Goal: Information Seeking & Learning: Learn about a topic

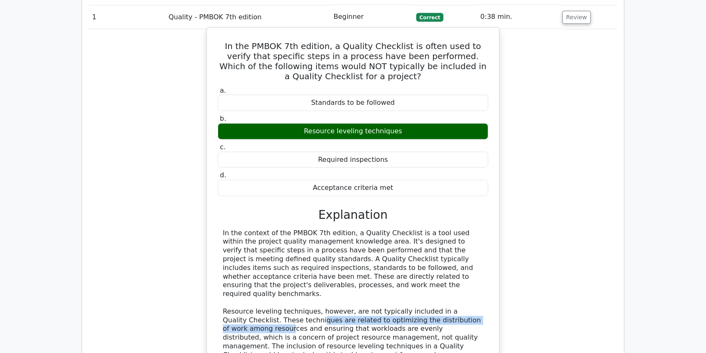
drag, startPoint x: 301, startPoint y: 285, endPoint x: 464, endPoint y: 283, distance: 162.4
click at [464, 283] on div "In the context of the PMBOK 7th edition, a Quality Checklist is a tool used wit…" at bounding box center [353, 298] width 260 height 139
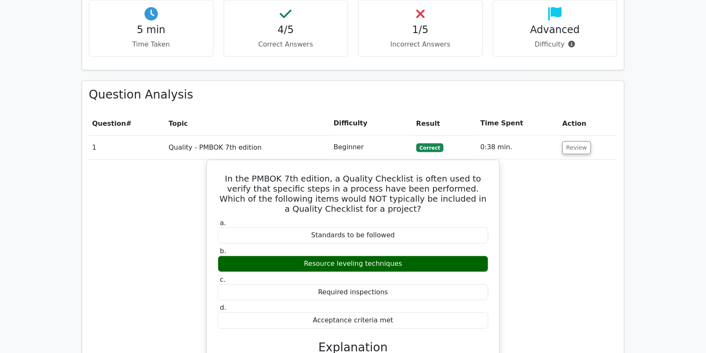
scroll to position [515, 0]
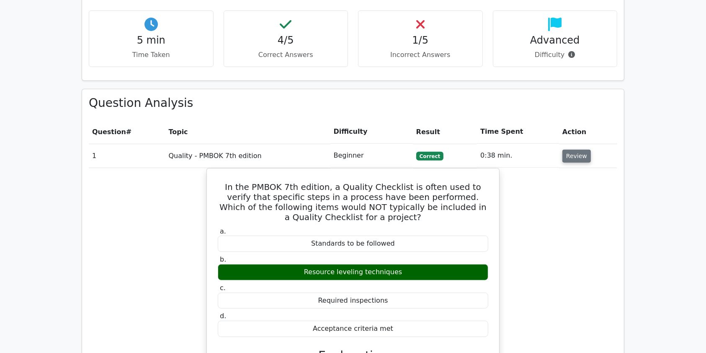
click at [576, 149] on button "Review" at bounding box center [576, 155] width 28 height 13
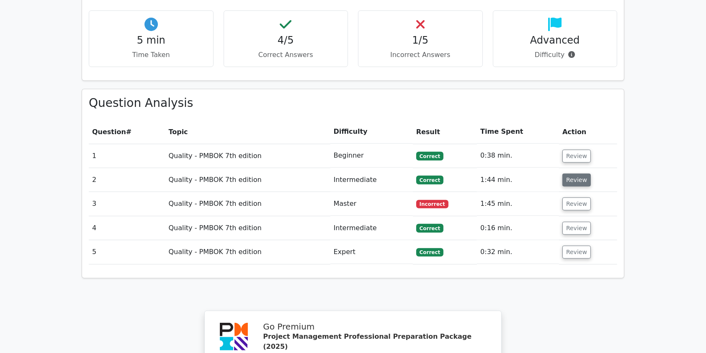
click at [573, 173] on button "Review" at bounding box center [576, 179] width 28 height 13
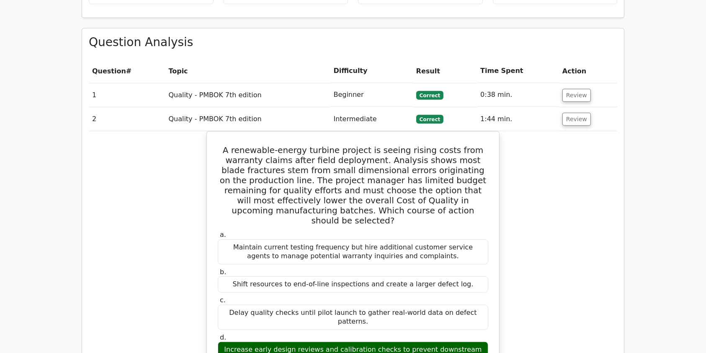
scroll to position [593, 0]
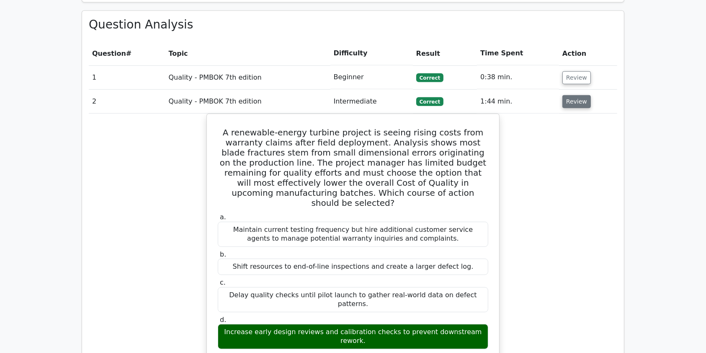
click at [576, 95] on button "Review" at bounding box center [576, 101] width 28 height 13
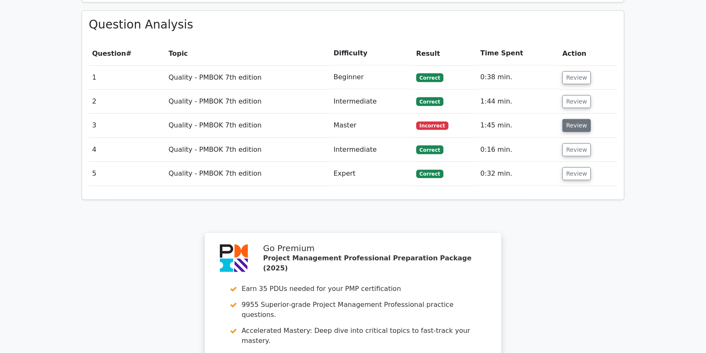
click at [580, 119] on button "Review" at bounding box center [576, 125] width 28 height 13
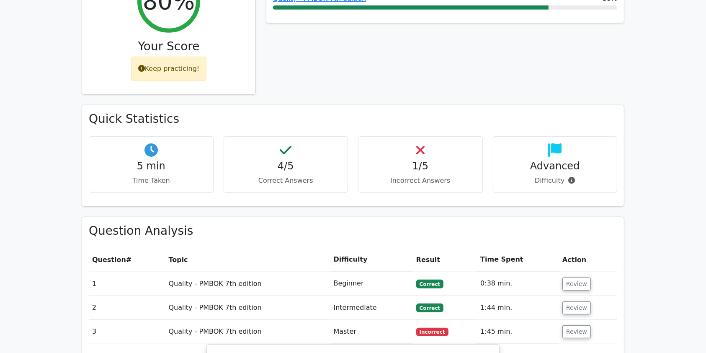
scroll to position [473, 0]
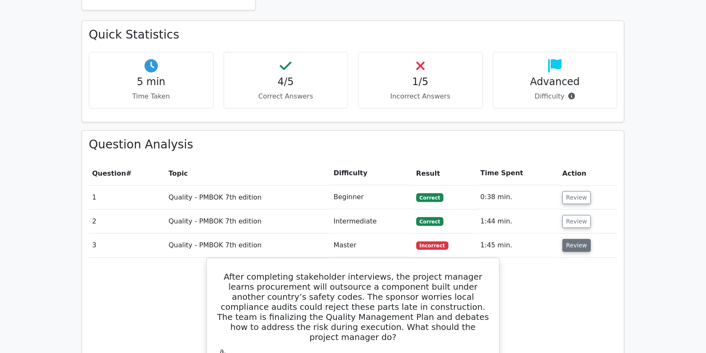
click at [575, 239] on button "Review" at bounding box center [576, 245] width 28 height 13
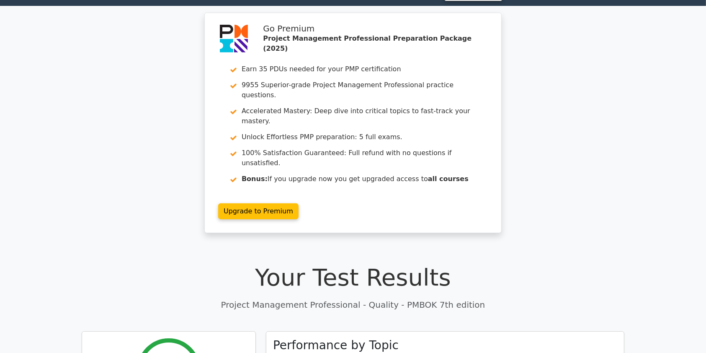
scroll to position [0, 0]
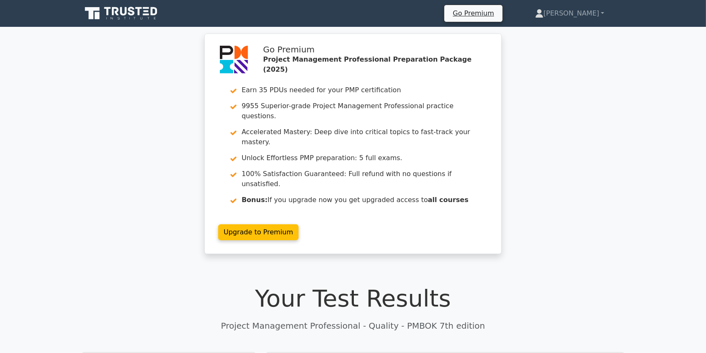
click at [141, 13] on icon at bounding box center [122, 13] width 80 height 16
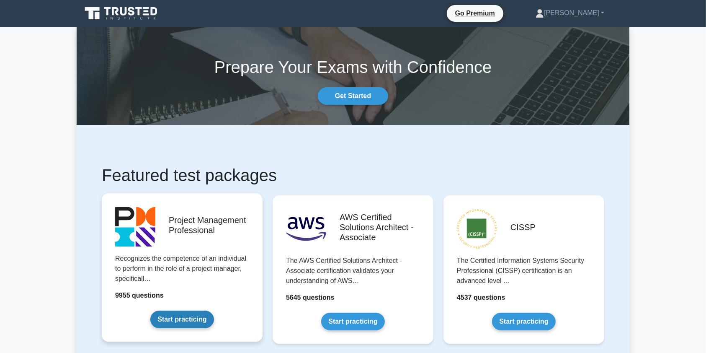
click at [182, 315] on link "Start practicing" at bounding box center [181, 319] width 63 height 18
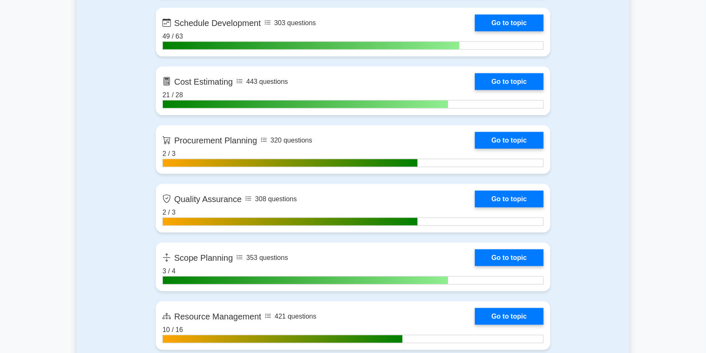
scroll to position [1301, 0]
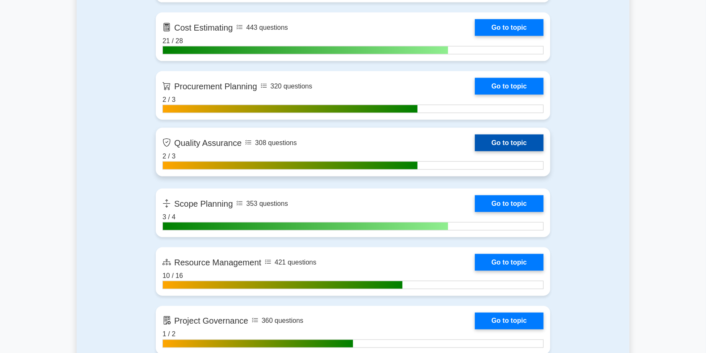
click at [475, 148] on link "Go to topic" at bounding box center [509, 142] width 69 height 17
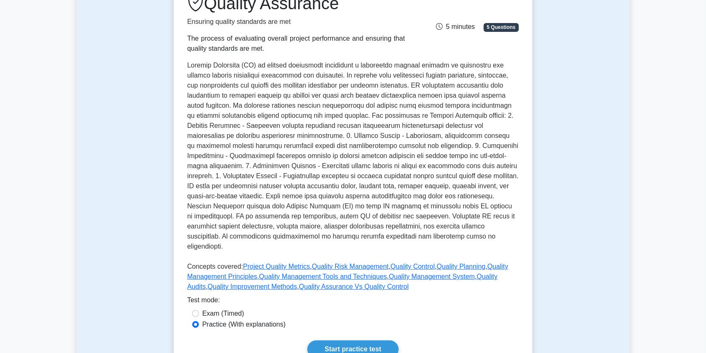
scroll to position [106, 0]
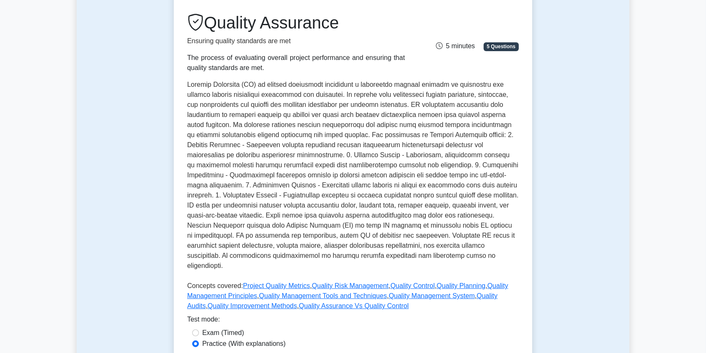
click at [188, 85] on p at bounding box center [353, 177] width 332 height 194
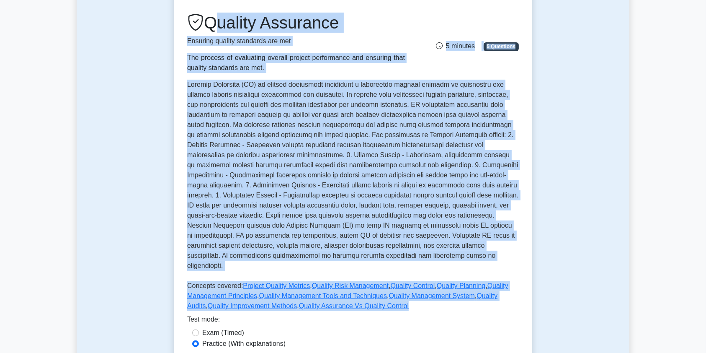
drag, startPoint x: 211, startPoint y: 23, endPoint x: 467, endPoint y: 295, distance: 373.2
click at [467, 295] on div "Quality Assurance Ensuring quality standards are met The process of evaluating …" at bounding box center [353, 163] width 332 height 301
copy div "Quality Assurance Ensuring quality standards are met The process of evaluating …"
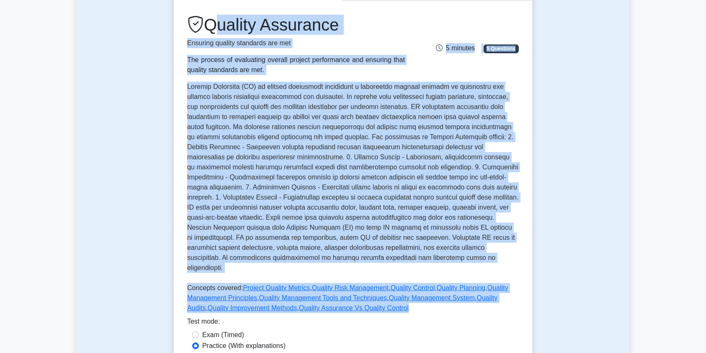
drag, startPoint x: 656, startPoint y: 148, endPoint x: 612, endPoint y: 147, distance: 43.6
click at [654, 148] on main "Back to Project Management Professional (PMP) Test Flashcards Quality Assurance…" at bounding box center [353, 325] width 706 height 808
click at [539, 123] on div "Test Flashcards Quality Assurance Ensuring quality standards are met The proces…" at bounding box center [353, 185] width 553 height 455
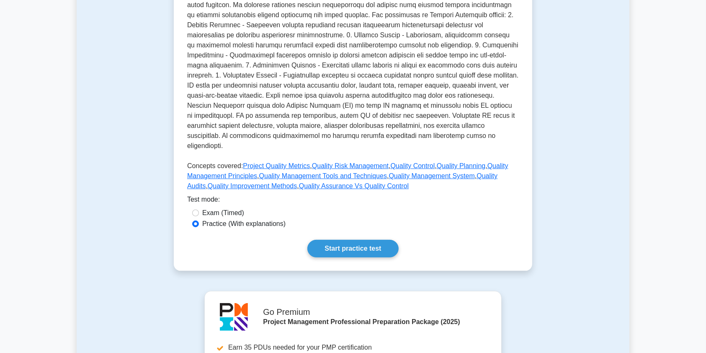
scroll to position [243, 0]
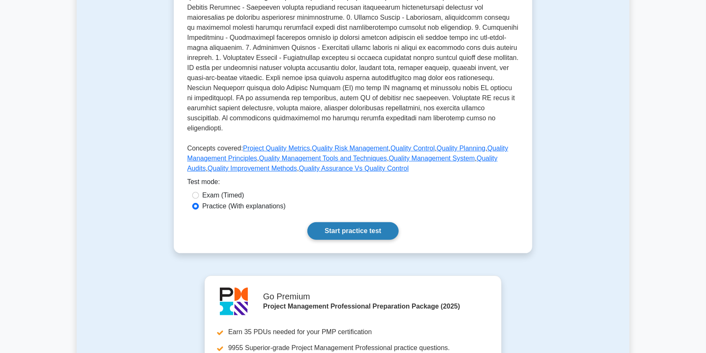
click at [346, 222] on link "Start practice test" at bounding box center [352, 231] width 91 height 18
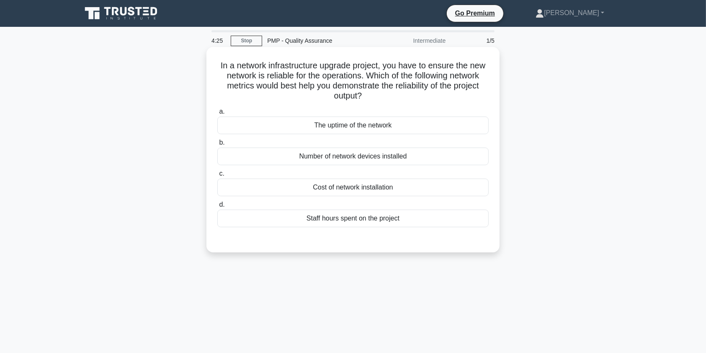
click at [337, 124] on div "The uptime of the network" at bounding box center [352, 125] width 271 height 18
click at [217, 114] on input "a. The uptime of the network" at bounding box center [217, 111] width 0 height 5
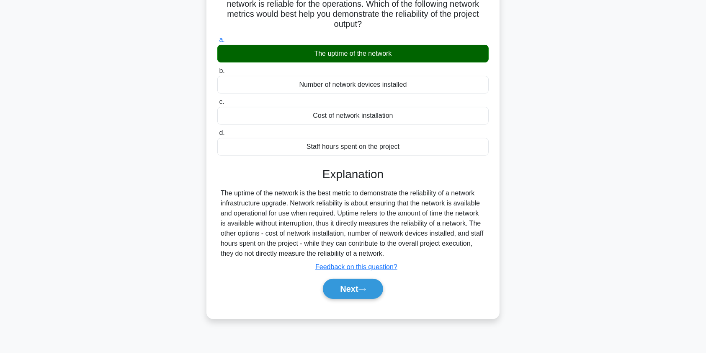
scroll to position [95, 0]
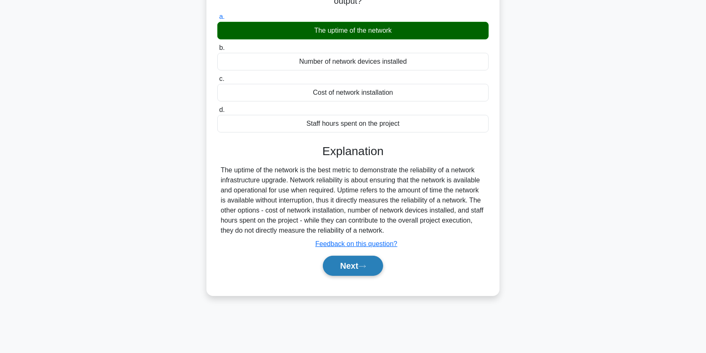
click at [353, 272] on button "Next" at bounding box center [353, 265] width 60 height 20
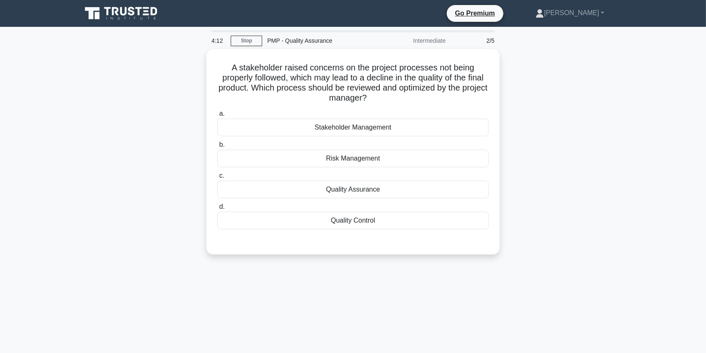
scroll to position [0, 0]
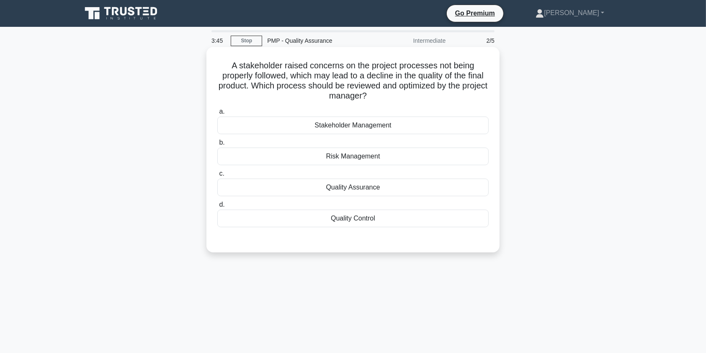
click at [349, 188] on div "Quality Assurance" at bounding box center [352, 187] width 271 height 18
click at [217, 176] on input "c. Quality Assurance" at bounding box center [217, 173] width 0 height 5
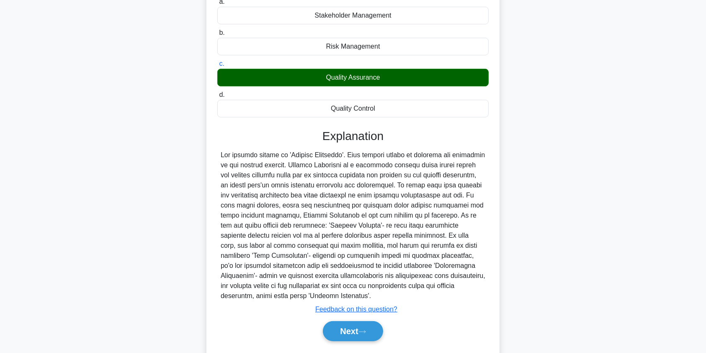
scroll to position [113, 0]
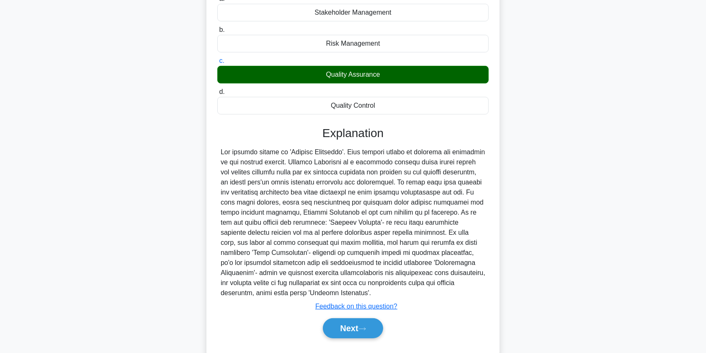
click at [348, 154] on div at bounding box center [353, 222] width 265 height 151
click at [350, 160] on div at bounding box center [353, 222] width 265 height 151
click at [240, 172] on div at bounding box center [353, 222] width 265 height 151
click at [366, 327] on icon at bounding box center [362, 328] width 8 height 5
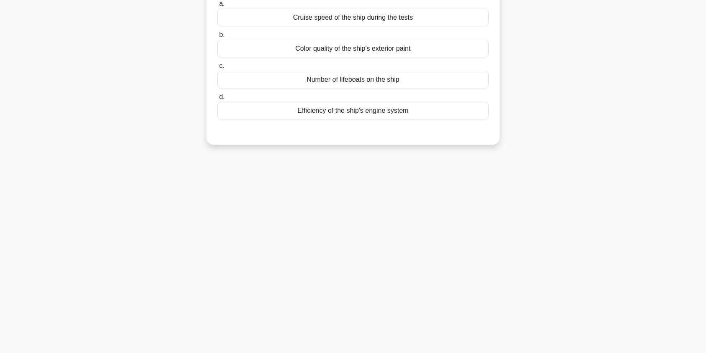
scroll to position [0, 0]
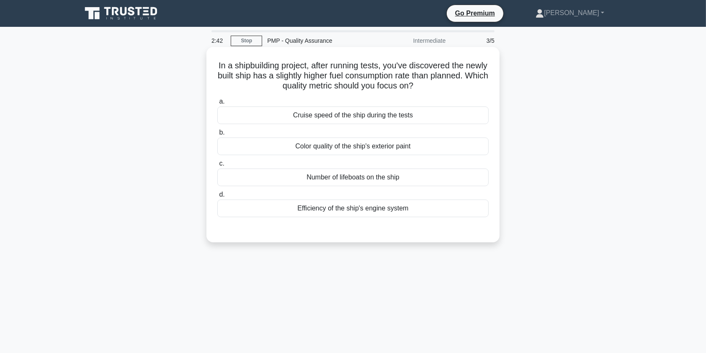
click at [322, 208] on div "Efficiency of the ship's engine system" at bounding box center [352, 208] width 271 height 18
click at [217, 197] on input "d. Efficiency of the ship's engine system" at bounding box center [217, 194] width 0 height 5
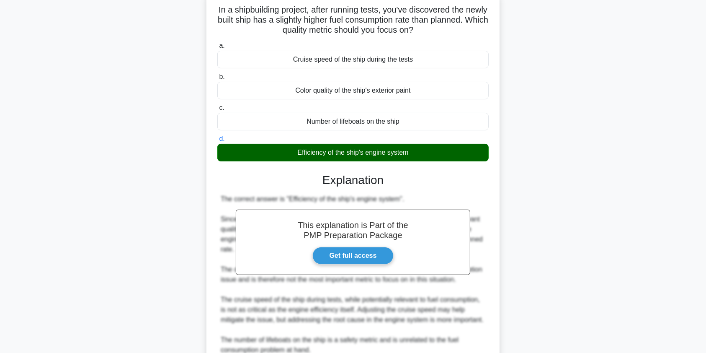
scroll to position [142, 0]
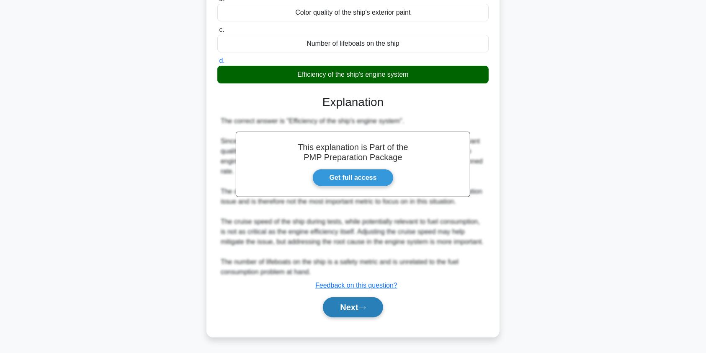
click at [344, 308] on button "Next" at bounding box center [353, 307] width 60 height 20
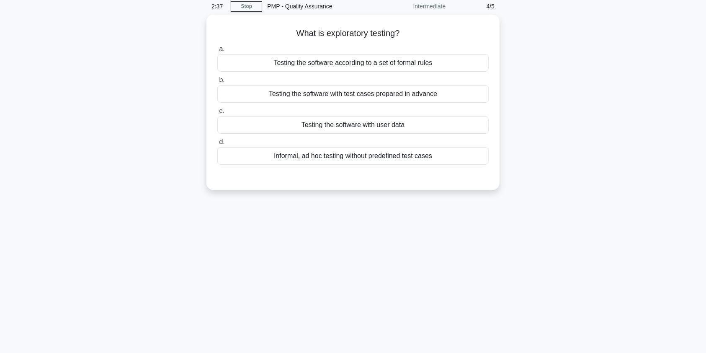
scroll to position [0, 0]
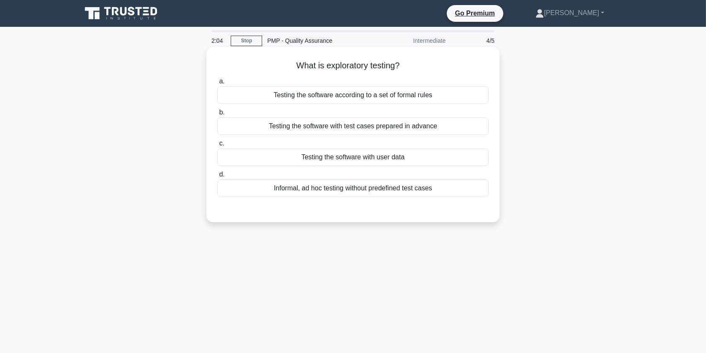
click at [409, 129] on div "Testing the software with test cases prepared in advance" at bounding box center [352, 126] width 271 height 18
click at [217, 115] on input "b. Testing the software with test cases prepared in advance" at bounding box center [217, 112] width 0 height 5
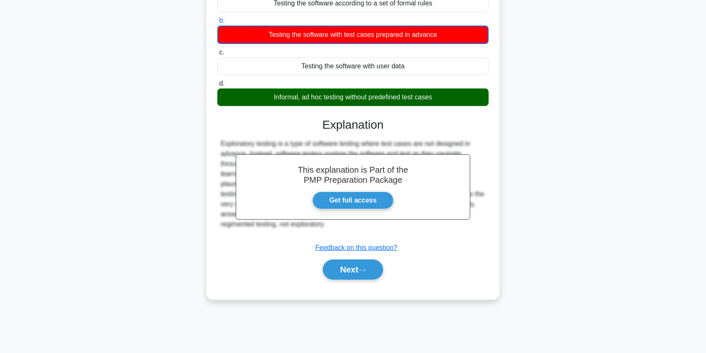
scroll to position [100, 0]
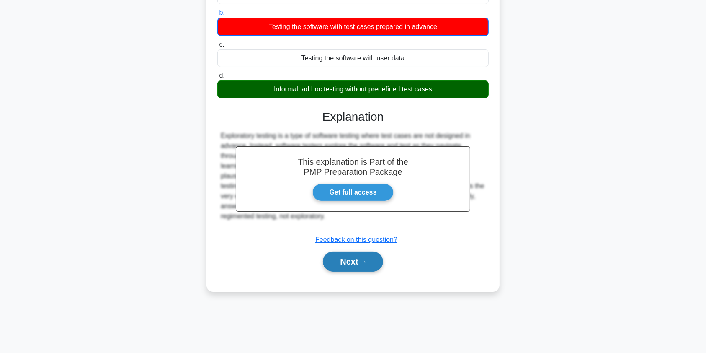
click at [343, 262] on button "Next" at bounding box center [353, 261] width 60 height 20
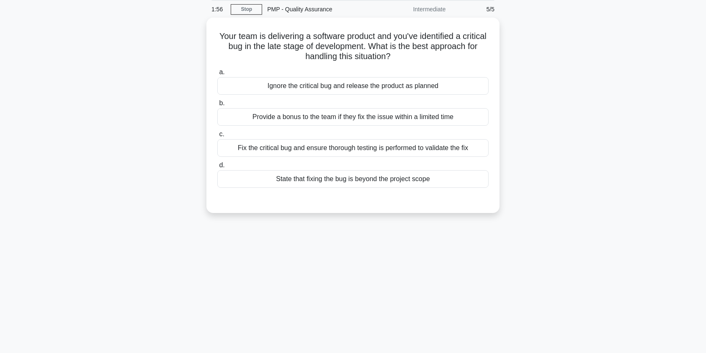
scroll to position [0, 0]
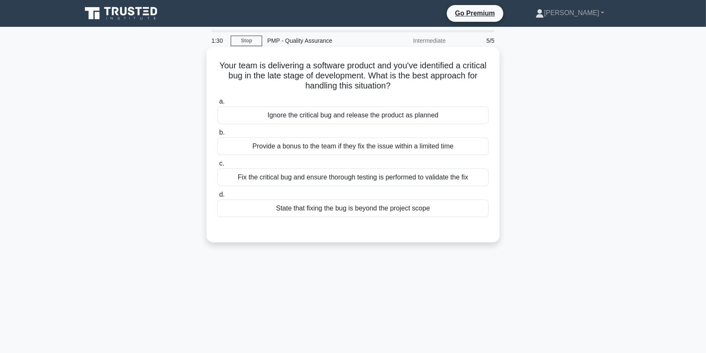
click at [394, 180] on div "Fix the critical bug and ensure thorough testing is performed to validate the f…" at bounding box center [352, 177] width 271 height 18
click at [217, 166] on input "c. Fix the critical bug and ensure thorough testing is performed to validate th…" at bounding box center [217, 163] width 0 height 5
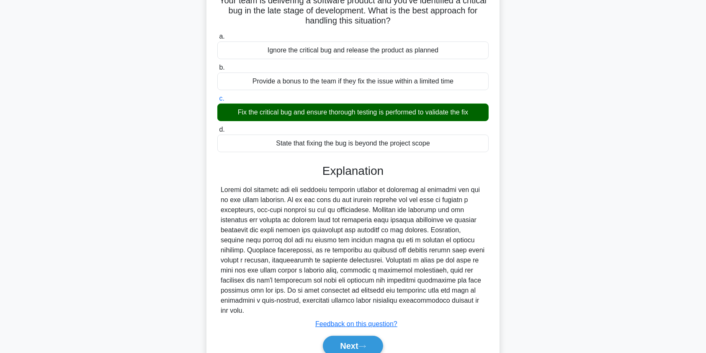
scroll to position [93, 0]
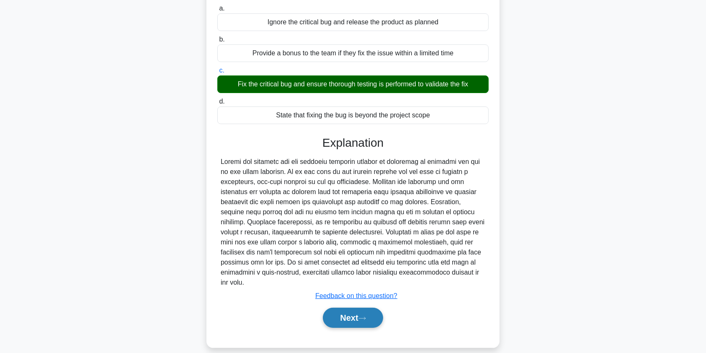
click at [342, 317] on button "Next" at bounding box center [353, 317] width 60 height 20
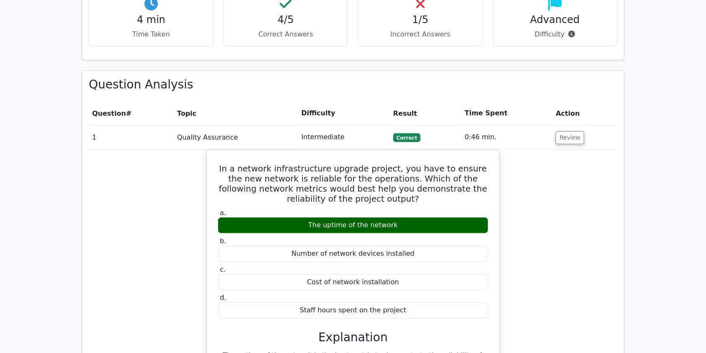
scroll to position [545, 0]
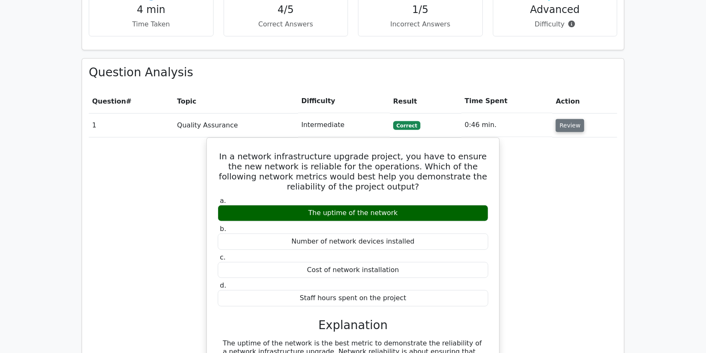
click at [575, 119] on button "Review" at bounding box center [570, 125] width 28 height 13
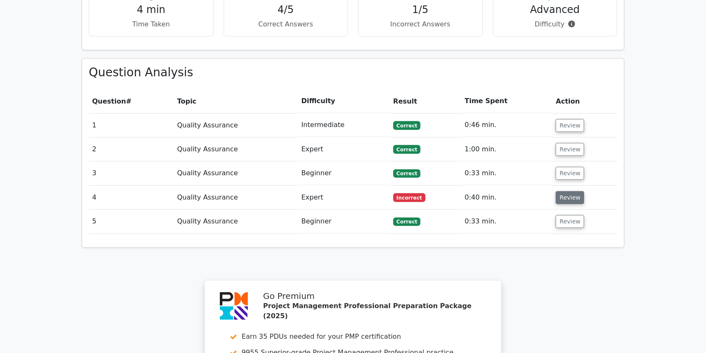
click at [558, 191] on button "Review" at bounding box center [570, 197] width 28 height 13
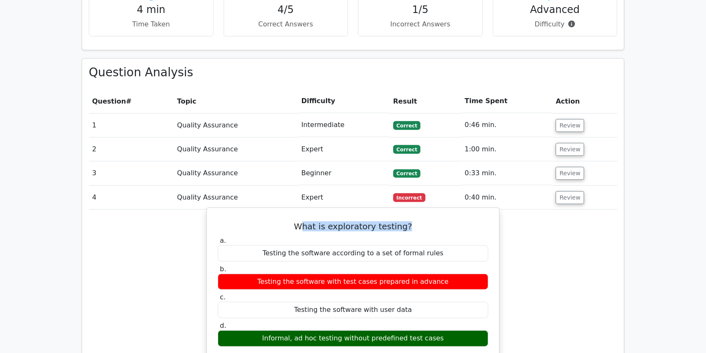
drag, startPoint x: 305, startPoint y: 192, endPoint x: 444, endPoint y: 197, distance: 139.1
click at [444, 221] on h5 "What is exploratory testing?" at bounding box center [353, 226] width 272 height 10
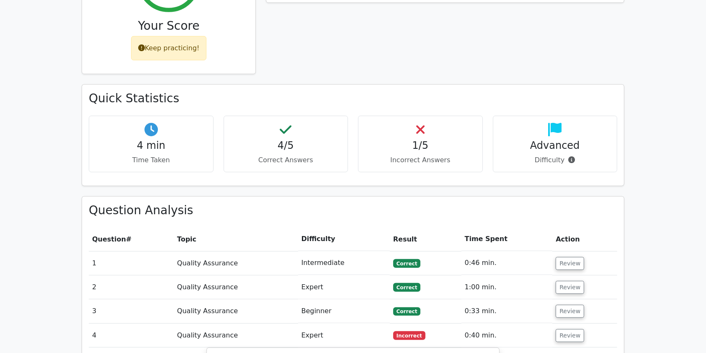
scroll to position [403, 0]
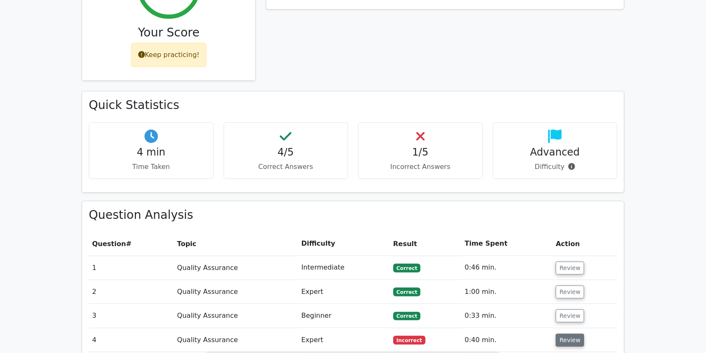
click at [570, 333] on button "Review" at bounding box center [570, 339] width 28 height 13
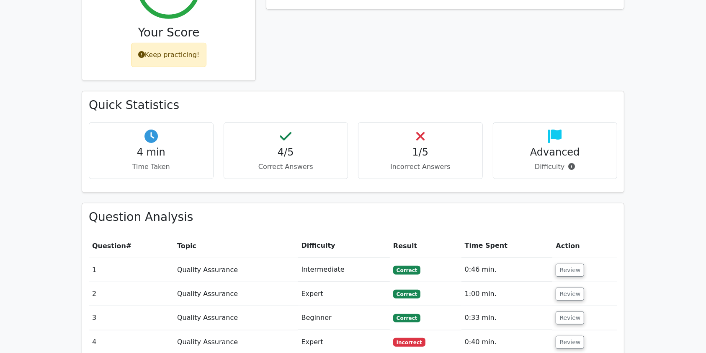
scroll to position [206, 0]
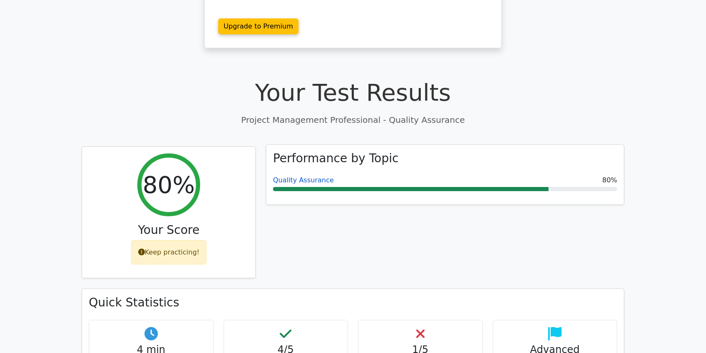
click at [307, 176] on link "Quality Assurance" at bounding box center [303, 180] width 61 height 8
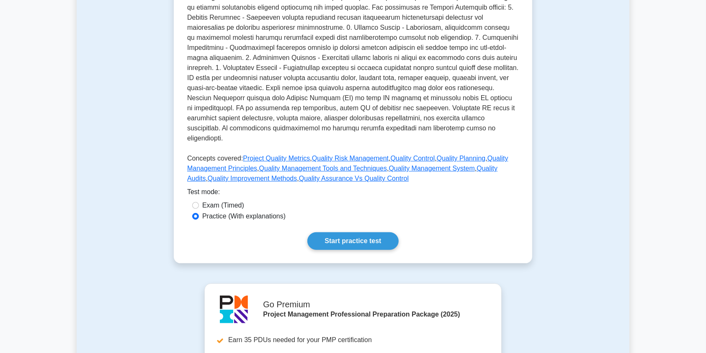
scroll to position [238, 0]
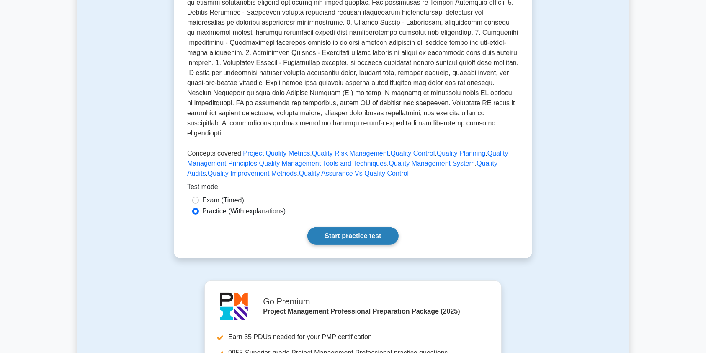
click at [367, 227] on link "Start practice test" at bounding box center [352, 236] width 91 height 18
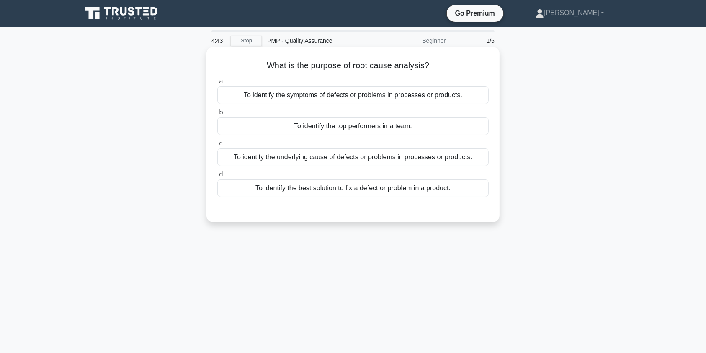
click at [379, 160] on div "To identify the underlying cause of defects or problems in processes or product…" at bounding box center [352, 157] width 271 height 18
click at [217, 146] on input "c. To identify the underlying cause of defects or problems in processes or prod…" at bounding box center [217, 143] width 0 height 5
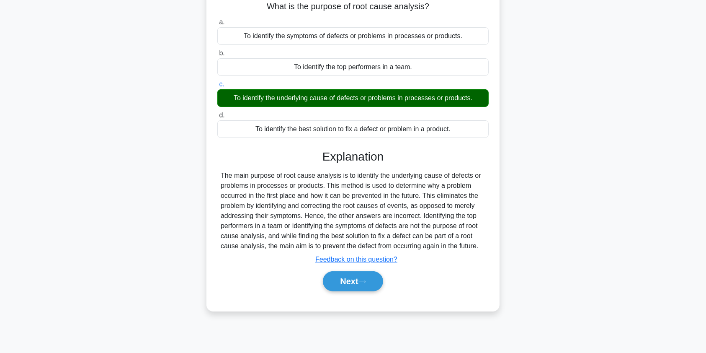
scroll to position [65, 0]
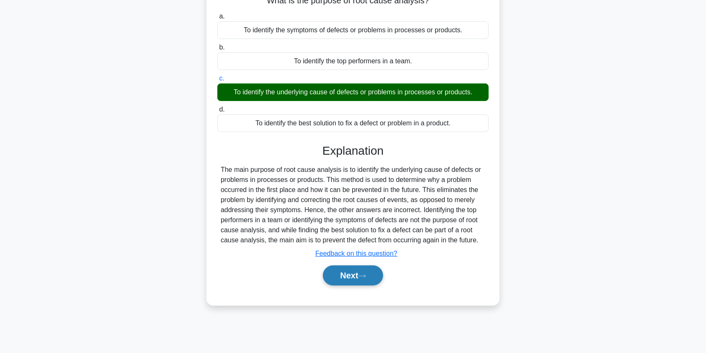
click at [352, 276] on button "Next" at bounding box center [353, 275] width 60 height 20
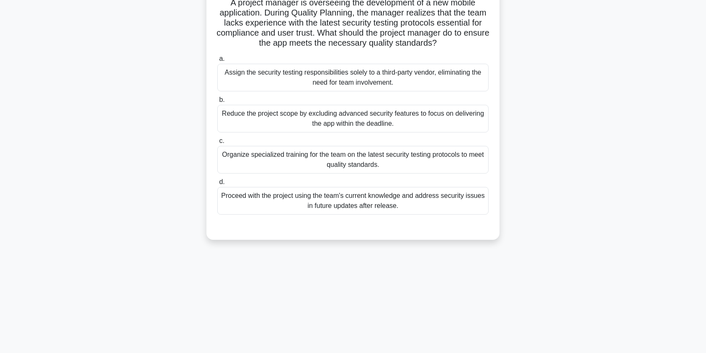
scroll to position [0, 0]
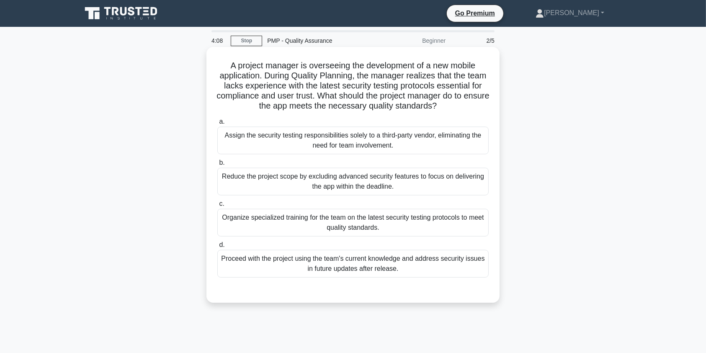
click at [439, 234] on div "Organize specialized training for the team on the latest security testing proto…" at bounding box center [352, 222] width 271 height 28
click at [217, 206] on input "c. Organize specialized training for the team on the latest security testing pr…" at bounding box center [217, 203] width 0 height 5
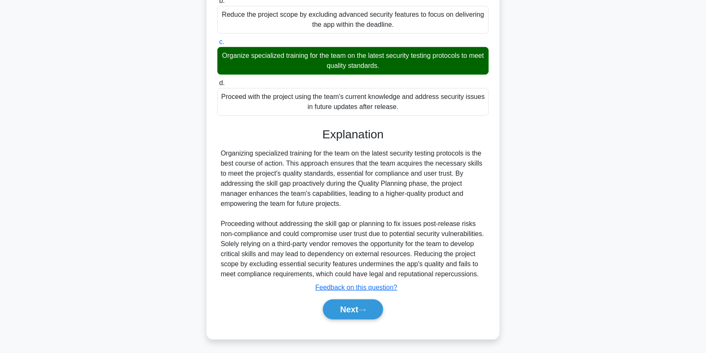
scroll to position [184, 0]
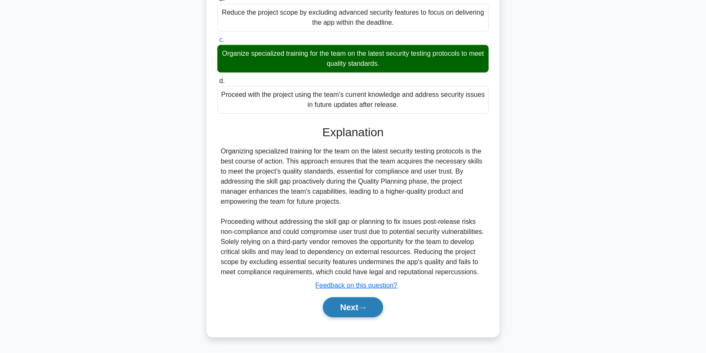
click at [335, 303] on button "Next" at bounding box center [353, 307] width 60 height 20
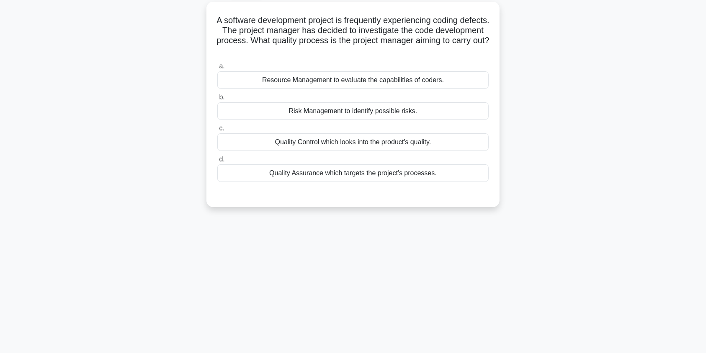
scroll to position [0, 0]
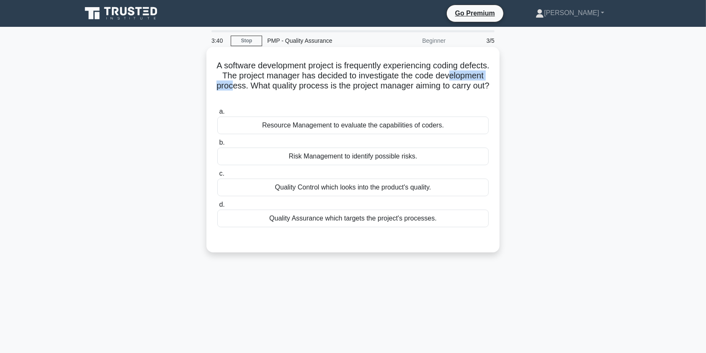
drag, startPoint x: 242, startPoint y: 85, endPoint x: 297, endPoint y: 87, distance: 55.3
click at [297, 87] on h5 "A software development project is frequently experiencing coding defects. The p…" at bounding box center [352, 80] width 273 height 41
click at [298, 219] on div "Quality Assurance which targets the project's processes." at bounding box center [352, 218] width 271 height 18
click at [217, 207] on input "d. Quality Assurance which targets the project's processes." at bounding box center [217, 204] width 0 height 5
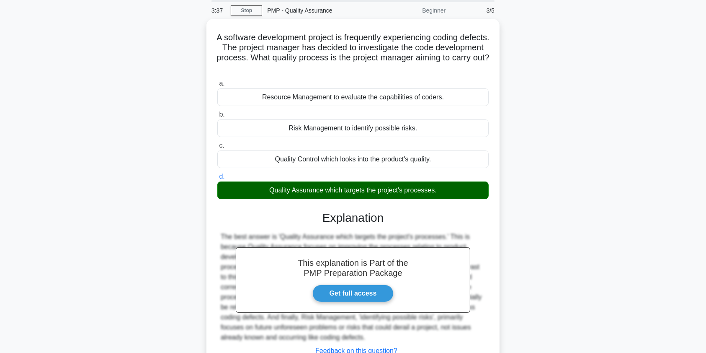
scroll to position [100, 0]
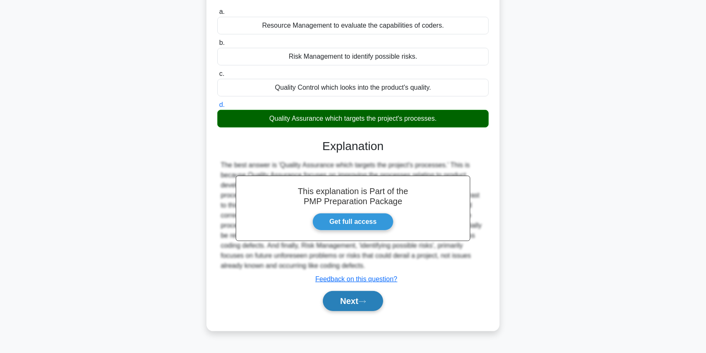
click at [345, 301] on button "Next" at bounding box center [353, 301] width 60 height 20
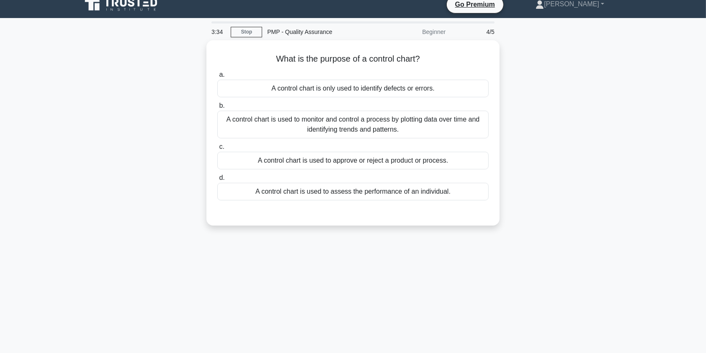
scroll to position [0, 0]
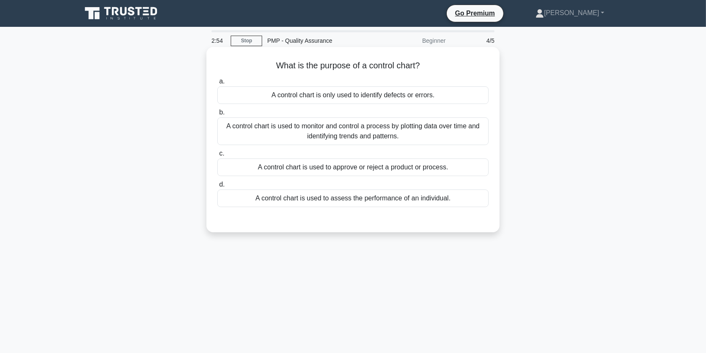
click at [406, 136] on div "A control chart is used to monitor and control a process by plotting data over …" at bounding box center [352, 131] width 271 height 28
click at [217, 115] on input "b. A control chart is used to monitor and control a process by plotting data ov…" at bounding box center [217, 112] width 0 height 5
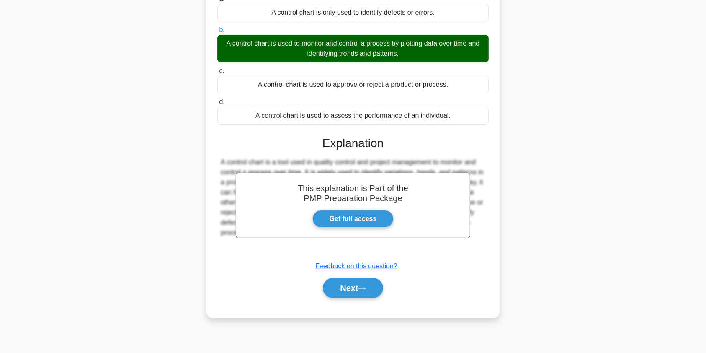
scroll to position [100, 0]
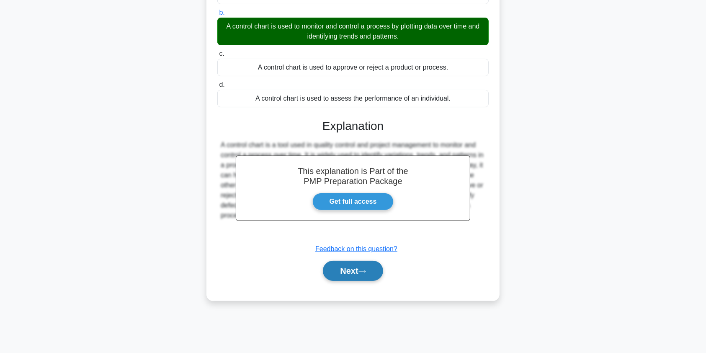
click at [363, 270] on icon at bounding box center [362, 271] width 8 height 5
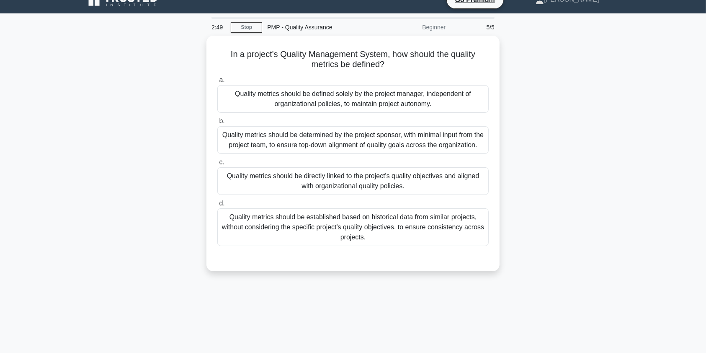
scroll to position [1, 0]
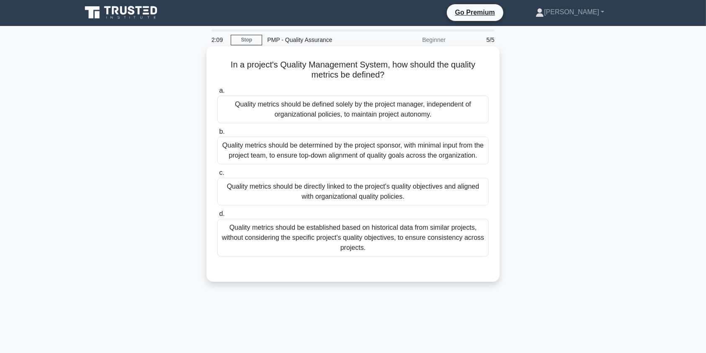
click at [402, 191] on div "Quality metrics should be directly linked to the project's quality objectives a…" at bounding box center [352, 192] width 271 height 28
click at [217, 175] on input "c. Quality metrics should be directly linked to the project's quality objective…" at bounding box center [217, 172] width 0 height 5
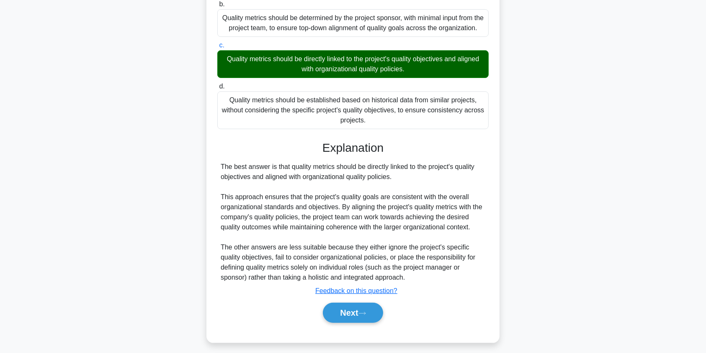
scroll to position [134, 0]
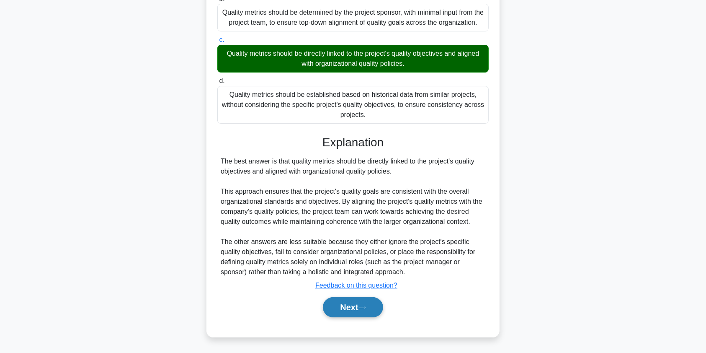
click at [341, 307] on button "Next" at bounding box center [353, 307] width 60 height 20
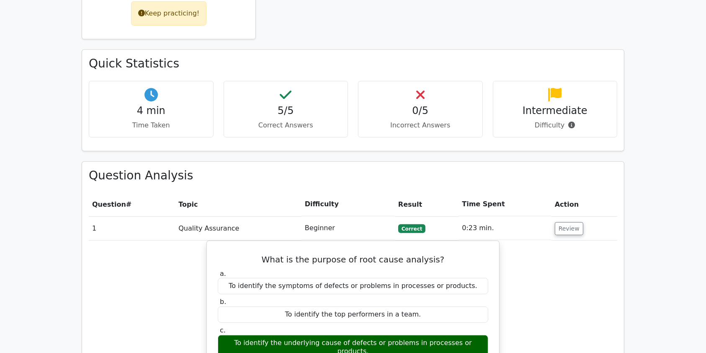
scroll to position [441, 0]
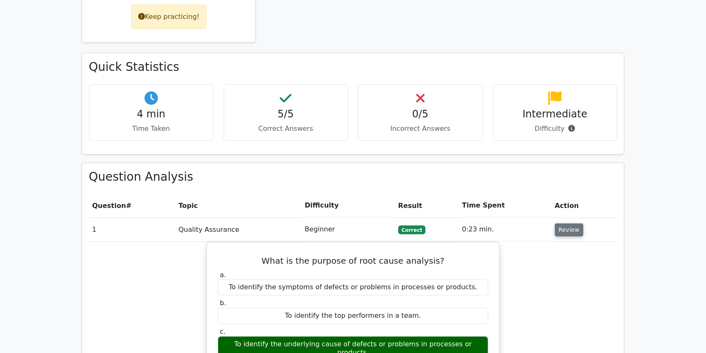
click at [561, 223] on button "Review" at bounding box center [569, 229] width 28 height 13
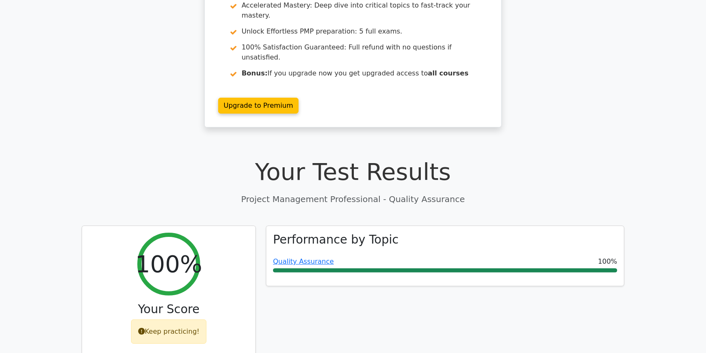
scroll to position [0, 0]
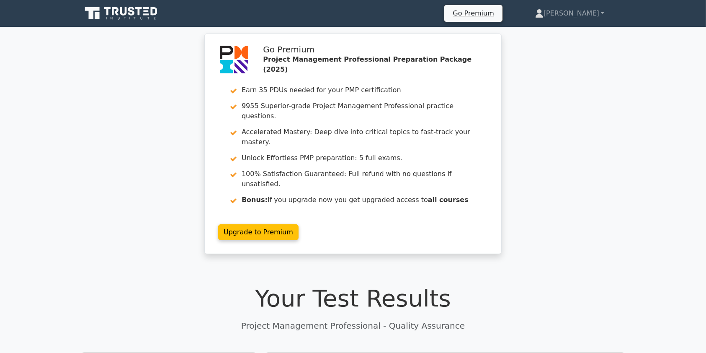
click at [157, 16] on icon at bounding box center [122, 13] width 80 height 16
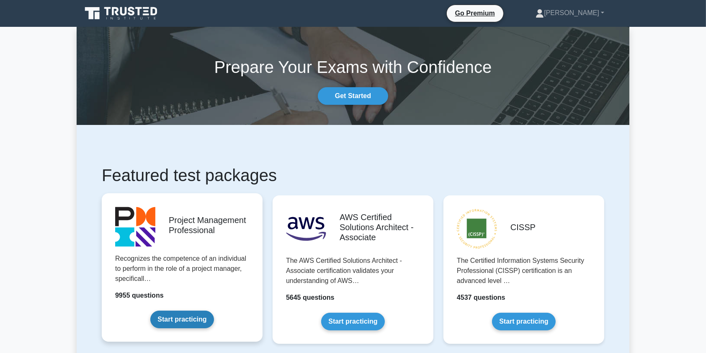
click at [182, 320] on link "Start practicing" at bounding box center [181, 319] width 63 height 18
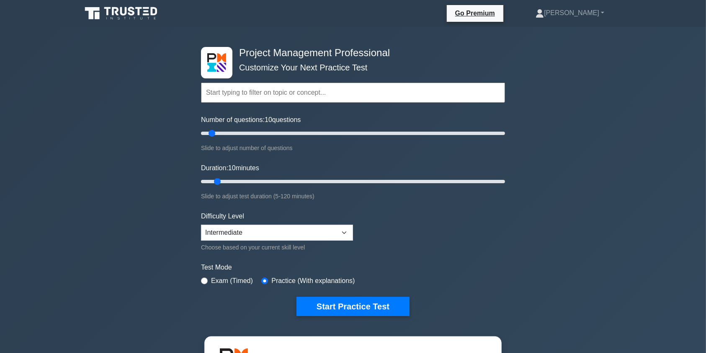
click at [266, 95] on input "text" at bounding box center [353, 92] width 304 height 20
click at [349, 229] on select "Beginner Intermediate Expert" at bounding box center [277, 232] width 152 height 16
select select "expert"
click at [201, 224] on select "Beginner Intermediate Expert" at bounding box center [277, 232] width 152 height 16
click at [292, 97] on input "text" at bounding box center [353, 92] width 304 height 20
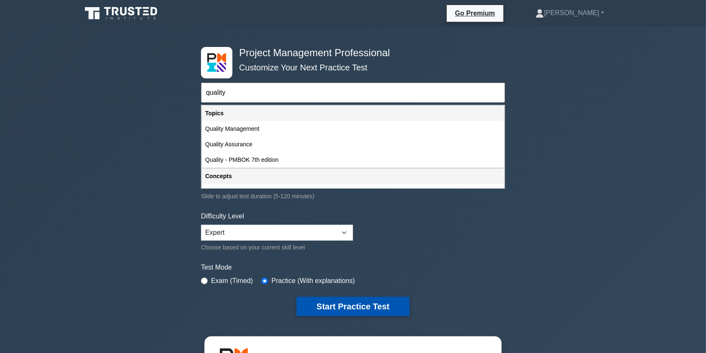
type input "quality"
click at [362, 308] on button "Start Practice Test" at bounding box center [352, 305] width 113 height 19
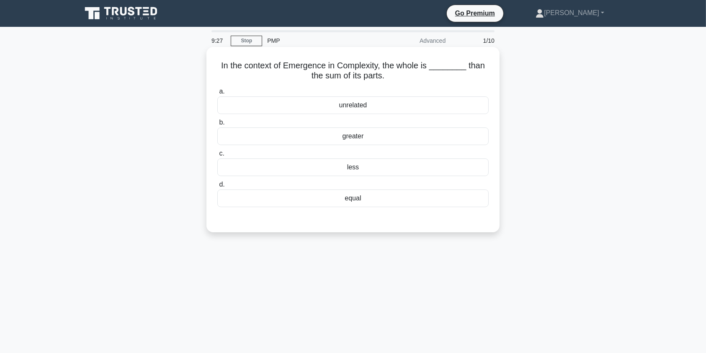
click at [363, 167] on div "less" at bounding box center [352, 167] width 271 height 18
click at [217, 156] on input "c. less" at bounding box center [217, 153] width 0 height 5
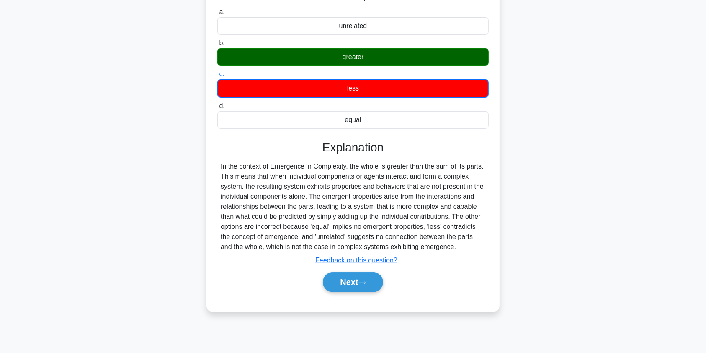
scroll to position [85, 0]
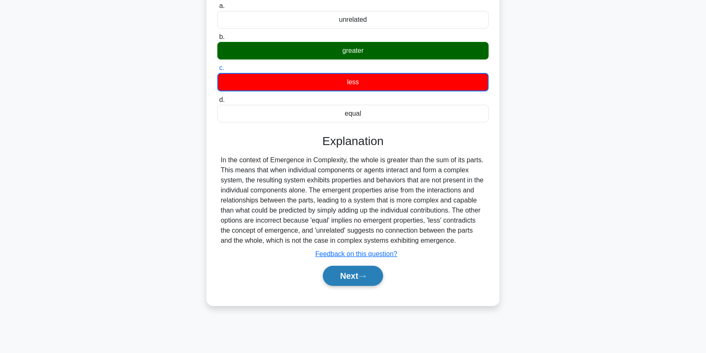
click at [351, 274] on button "Next" at bounding box center [353, 275] width 60 height 20
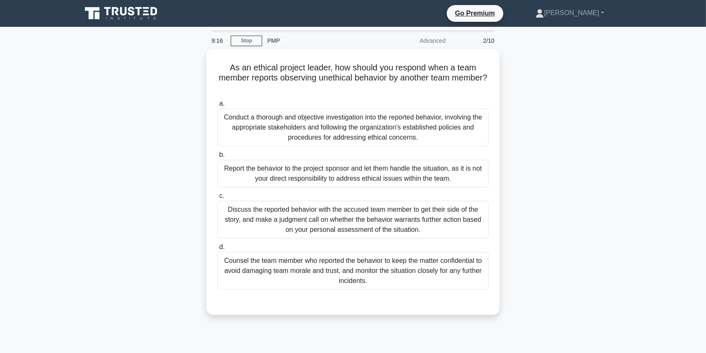
scroll to position [0, 0]
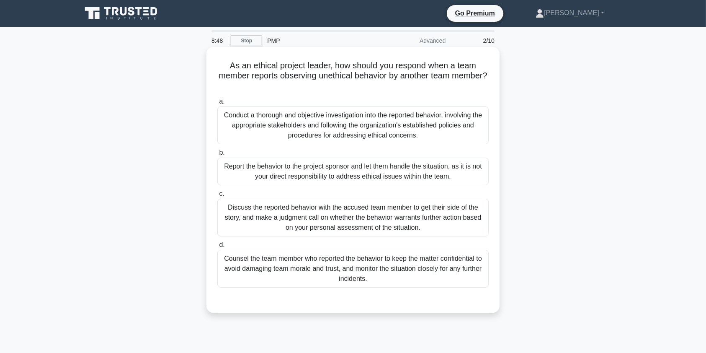
click at [345, 126] on div "Conduct a thorough and objective investigation into the reported behavior, invo…" at bounding box center [352, 125] width 271 height 38
click at [217, 104] on input "a. Conduct a thorough and objective investigation into the reported behavior, i…" at bounding box center [217, 101] width 0 height 5
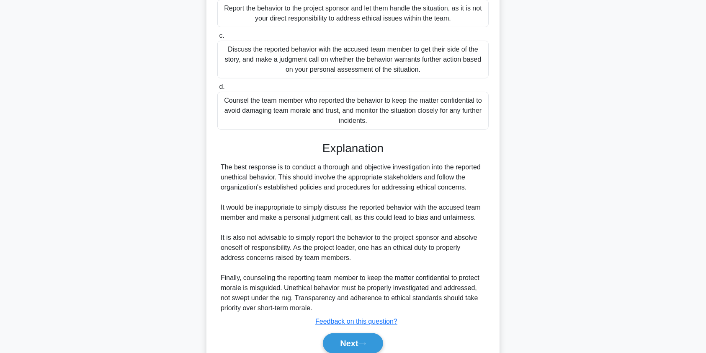
scroll to position [164, 0]
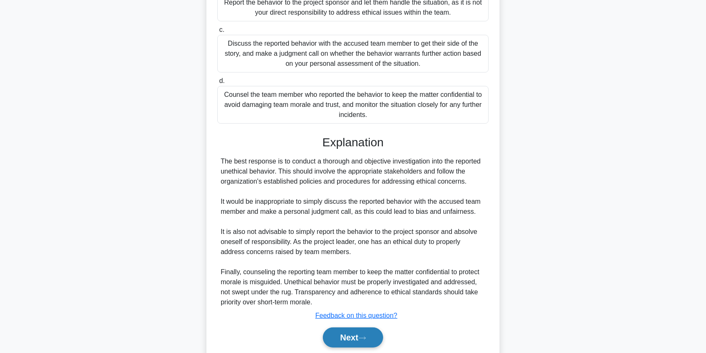
click at [363, 332] on button "Next" at bounding box center [353, 337] width 60 height 20
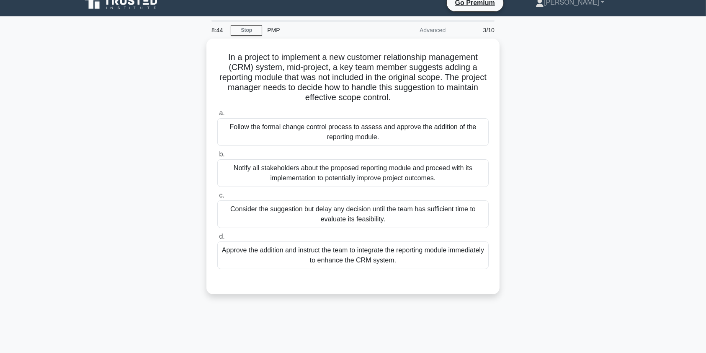
scroll to position [0, 0]
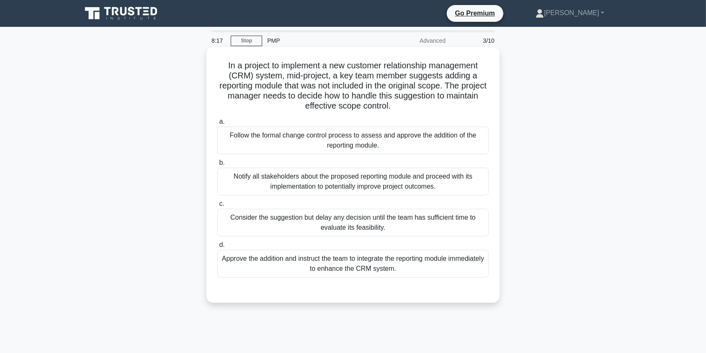
click at [407, 143] on div "Follow the formal change control process to assess and approve the addition of …" at bounding box center [352, 140] width 271 height 28
click at [217, 124] on input "a. Follow the formal change control process to assess and approve the addition …" at bounding box center [217, 121] width 0 height 5
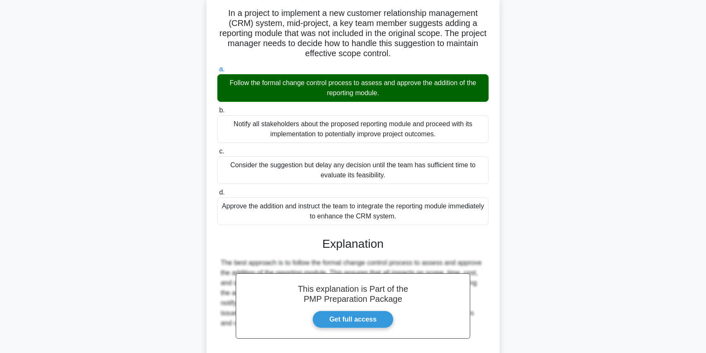
scroll to position [134, 0]
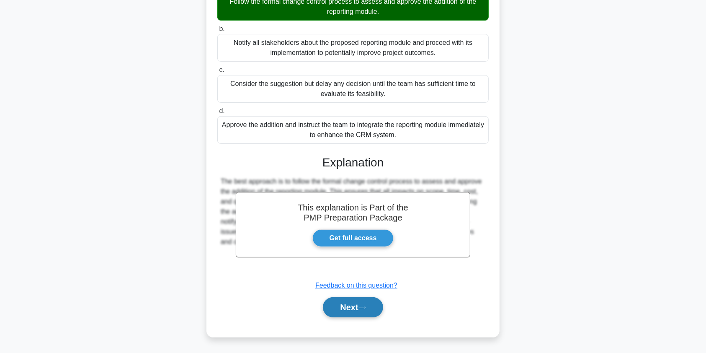
click at [354, 310] on button "Next" at bounding box center [353, 307] width 60 height 20
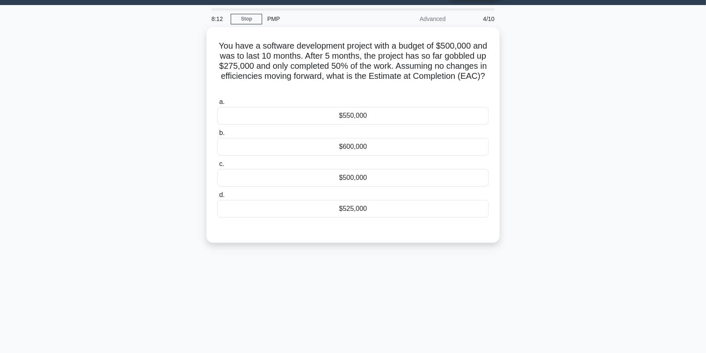
scroll to position [0, 0]
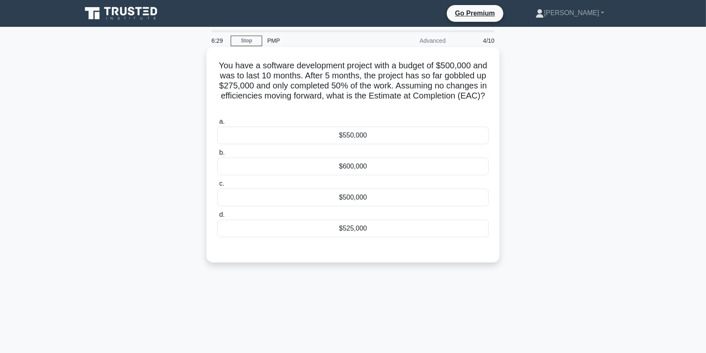
click at [366, 226] on div "$525,000" at bounding box center [352, 228] width 271 height 18
click at [217, 217] on input "d. $525,000" at bounding box center [217, 214] width 0 height 5
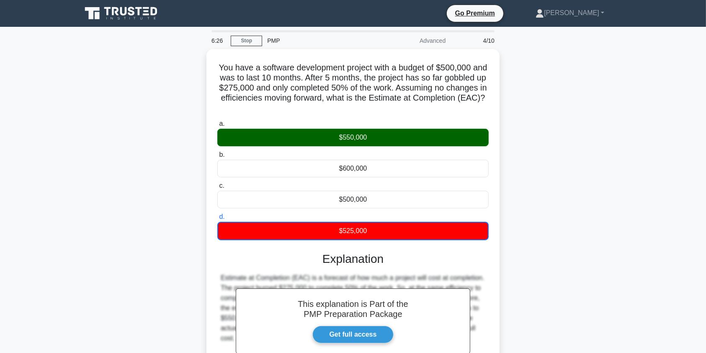
scroll to position [100, 0]
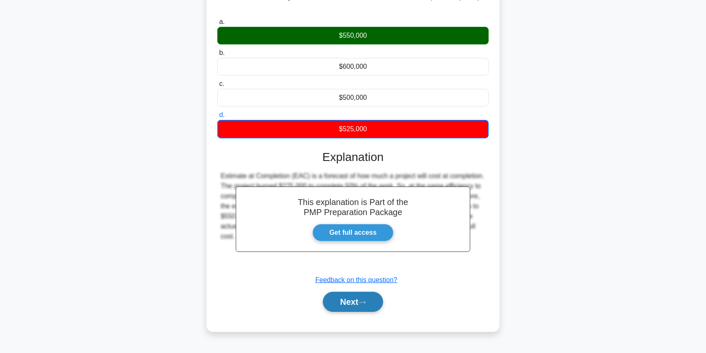
click at [365, 303] on icon at bounding box center [362, 302] width 8 height 5
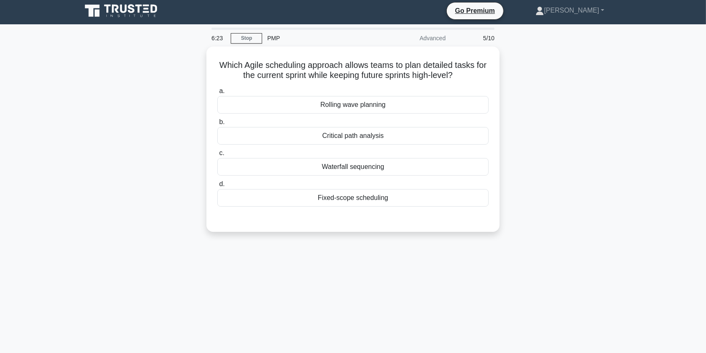
scroll to position [0, 0]
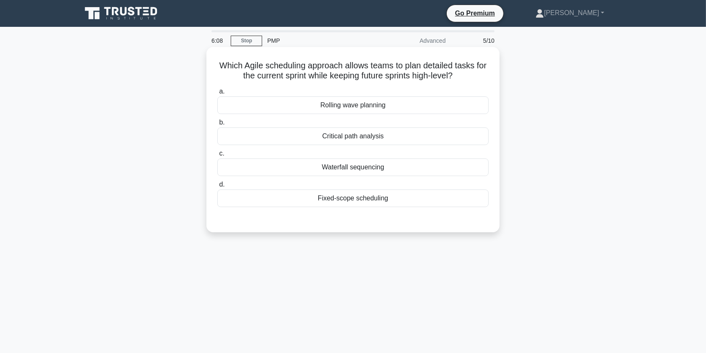
click at [365, 105] on div "Rolling wave planning" at bounding box center [352, 105] width 271 height 18
click at [217, 94] on input "a. Rolling wave planning" at bounding box center [217, 91] width 0 height 5
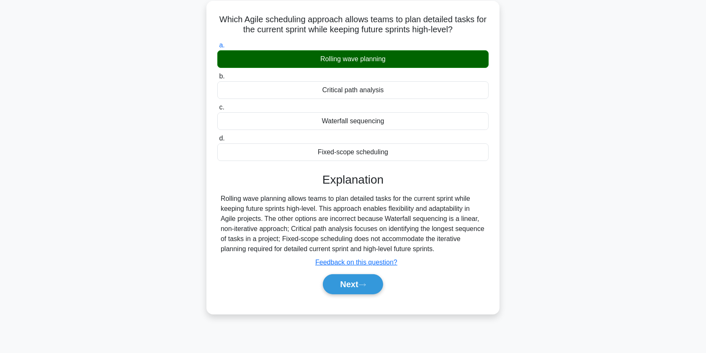
scroll to position [100, 0]
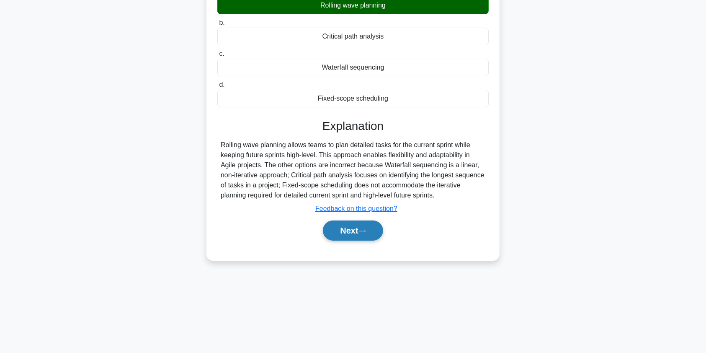
click at [365, 230] on icon at bounding box center [362, 230] width 7 height 3
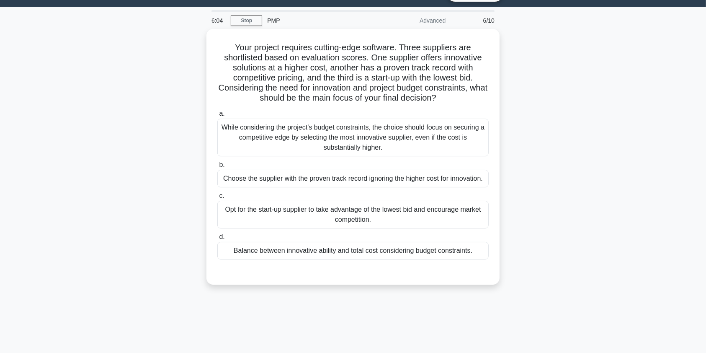
scroll to position [16, 0]
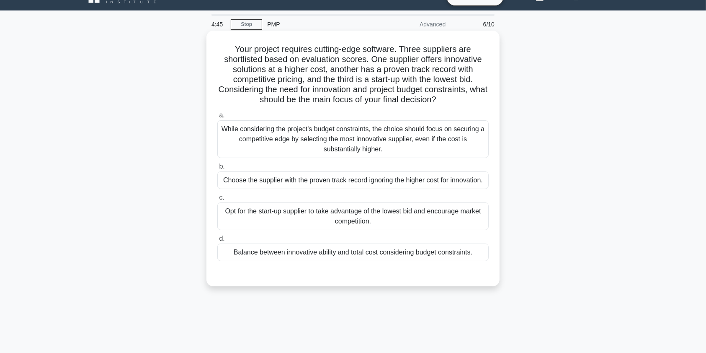
click at [386, 250] on div "Balance between innovative ability and total cost considering budget constraint…" at bounding box center [352, 252] width 271 height 18
click at [217, 241] on input "d. Balance between innovative ability and total cost considering budget constra…" at bounding box center [217, 238] width 0 height 5
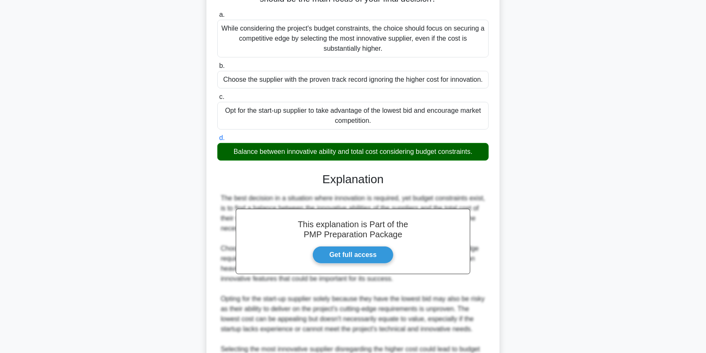
scroll to position [214, 0]
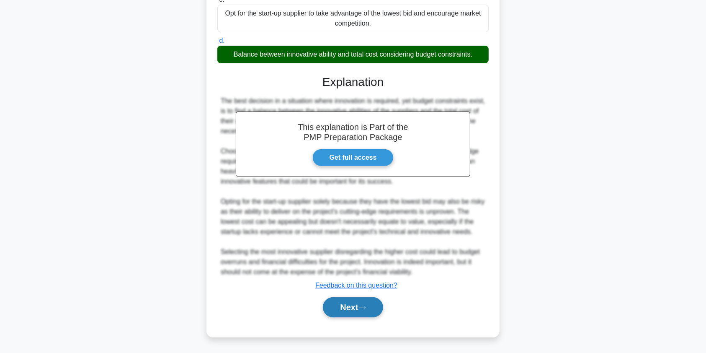
click at [362, 308] on icon at bounding box center [362, 307] width 8 height 5
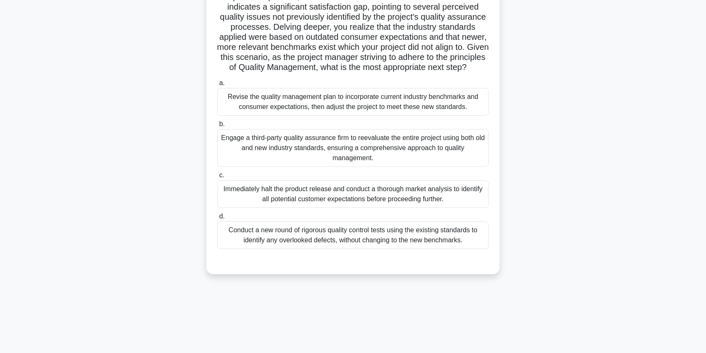
scroll to position [93, 0]
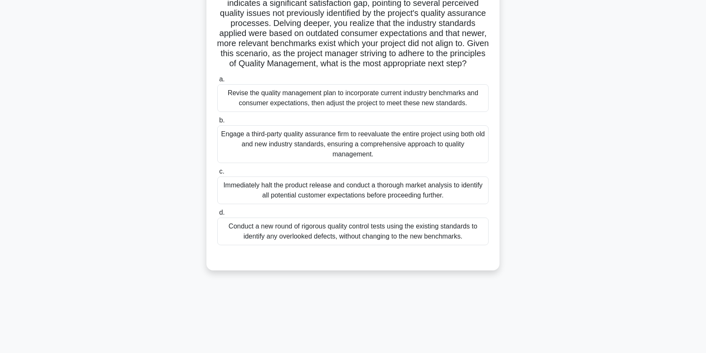
click at [406, 107] on div "Revise the quality management plan to incorporate current industry benchmarks a…" at bounding box center [352, 98] width 271 height 28
click at [217, 82] on input "a. Revise the quality management plan to incorporate current industry benchmark…" at bounding box center [217, 79] width 0 height 5
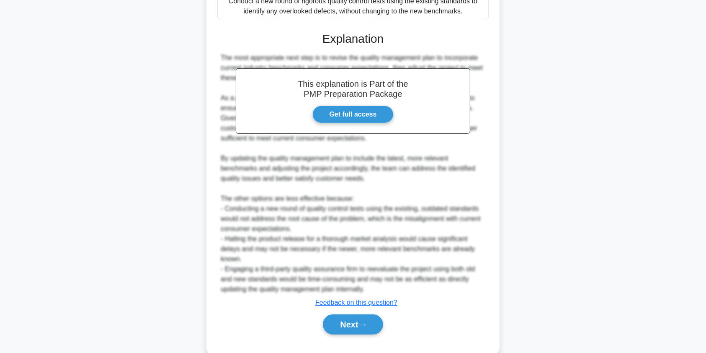
scroll to position [345, 0]
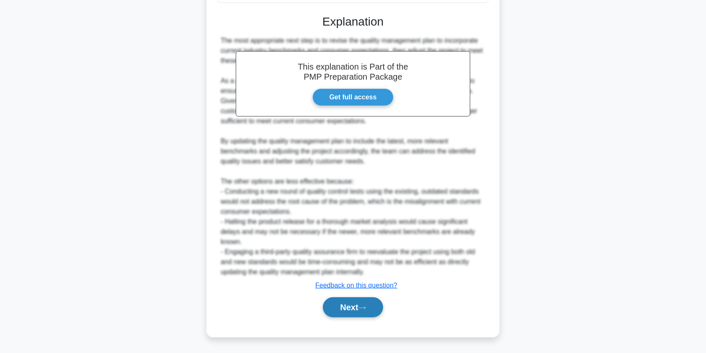
click at [346, 306] on button "Next" at bounding box center [353, 307] width 60 height 20
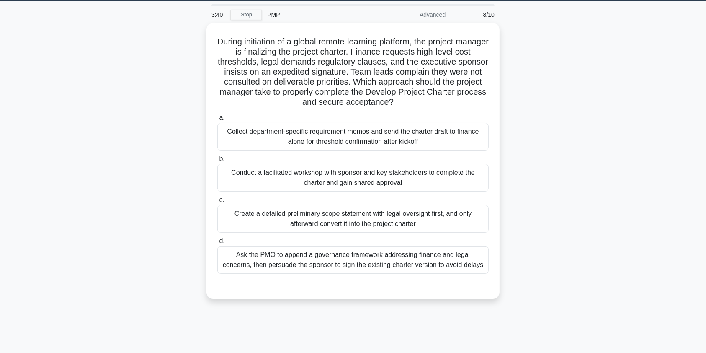
scroll to position [7, 0]
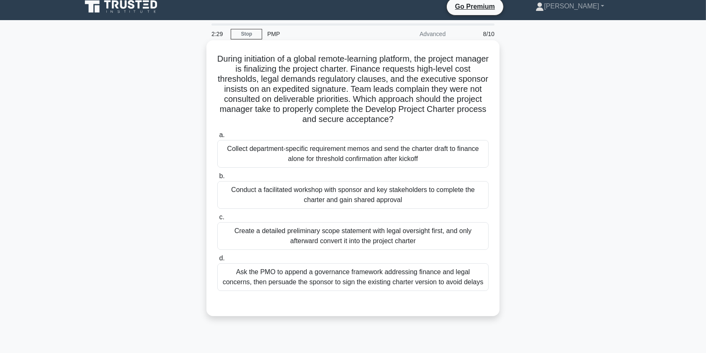
click at [423, 193] on div "Conduct a facilitated workshop with sponsor and key stakeholders to complete th…" at bounding box center [352, 195] width 271 height 28
click at [217, 179] on input "b. Conduct a facilitated workshop with sponsor and key stakeholders to complete…" at bounding box center [217, 175] width 0 height 5
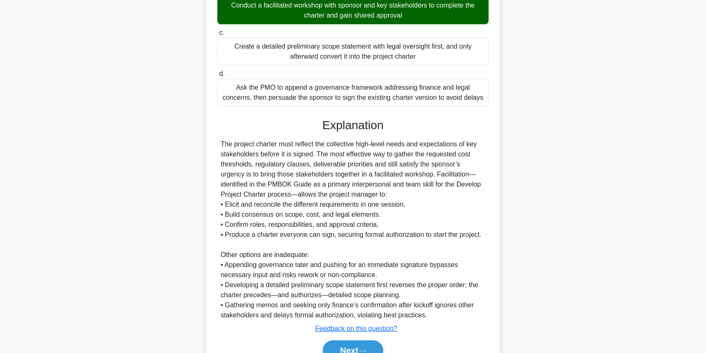
scroll to position [194, 0]
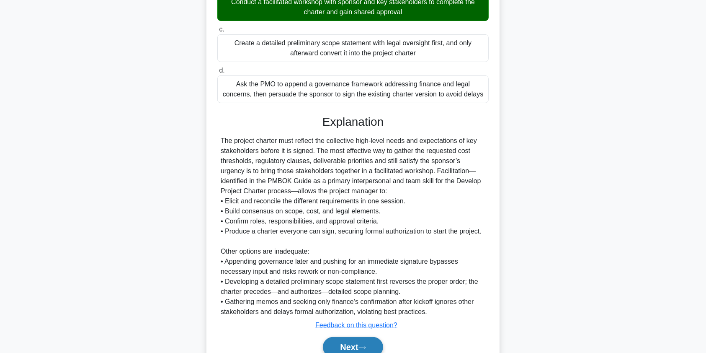
click at [368, 343] on button "Next" at bounding box center [353, 347] width 60 height 20
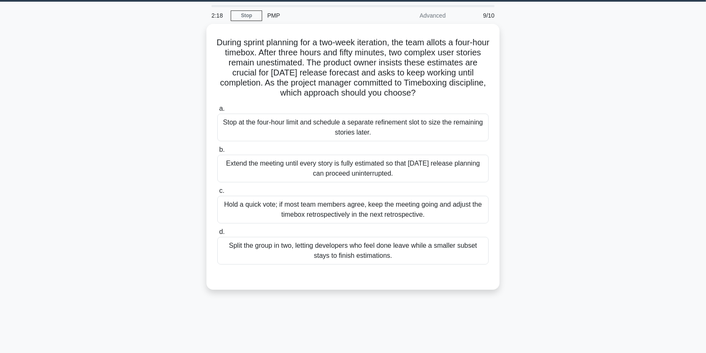
scroll to position [0, 0]
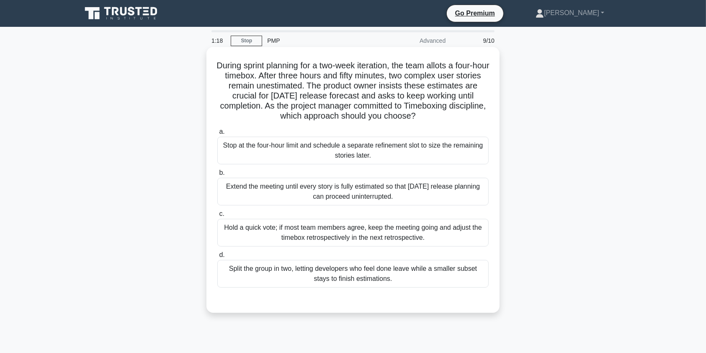
click at [369, 100] on h5 "During sprint planning for a two-week iteration, the team allots a four-hour ti…" at bounding box center [352, 90] width 273 height 61
click at [360, 152] on div "Stop at the four-hour limit and schedule a separate refinement slot to size the…" at bounding box center [352, 150] width 271 height 28
click at [217, 134] on input "a. Stop at the four-hour limit and schedule a separate refinement slot to size …" at bounding box center [217, 131] width 0 height 5
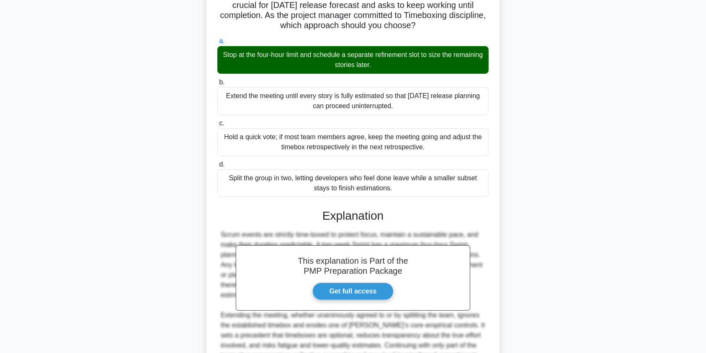
scroll to position [174, 0]
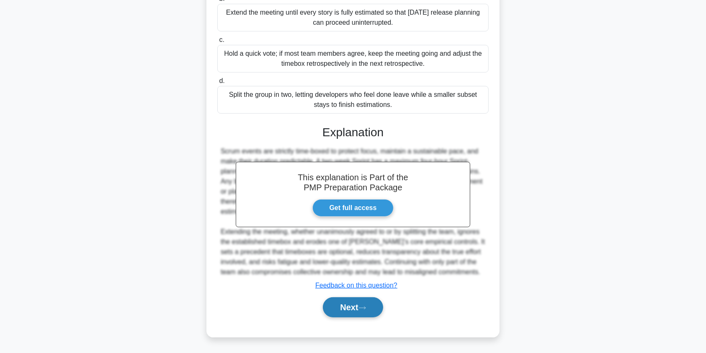
click at [346, 305] on button "Next" at bounding box center [353, 307] width 60 height 20
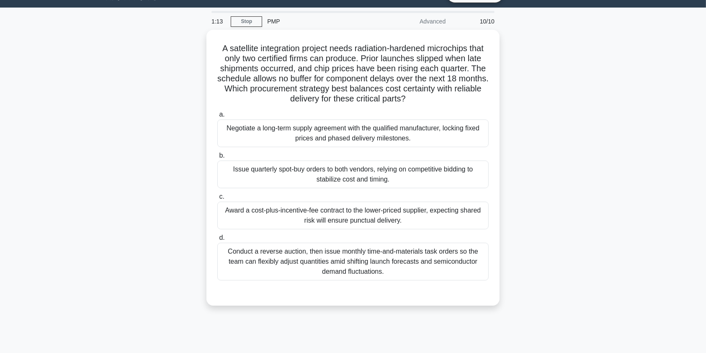
scroll to position [0, 0]
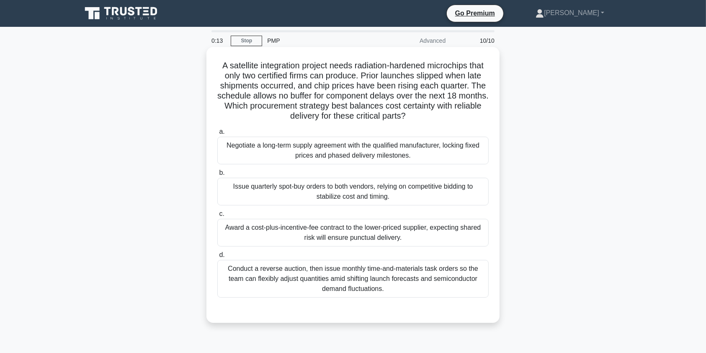
click at [445, 153] on div "Negotiate a long-term supply agreement with the qualified manufacturer, locking…" at bounding box center [352, 150] width 271 height 28
click at [217, 134] on input "a. Negotiate a long-term supply agreement with the qualified manufacturer, lock…" at bounding box center [217, 131] width 0 height 5
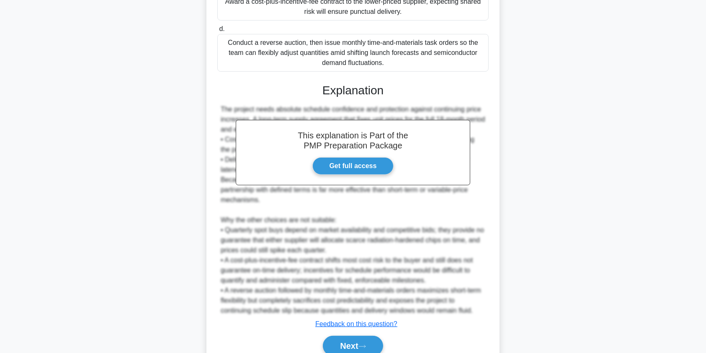
scroll to position [264, 0]
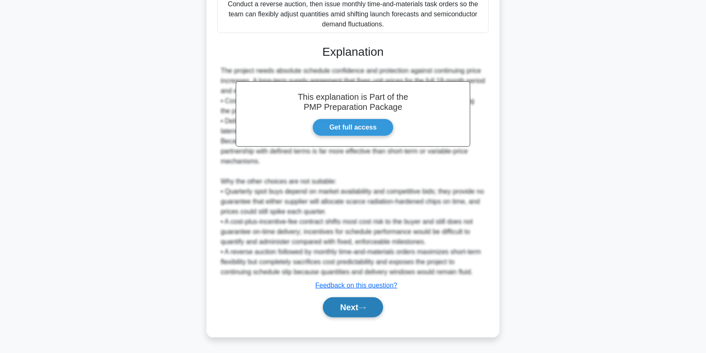
click at [354, 311] on button "Next" at bounding box center [353, 307] width 60 height 20
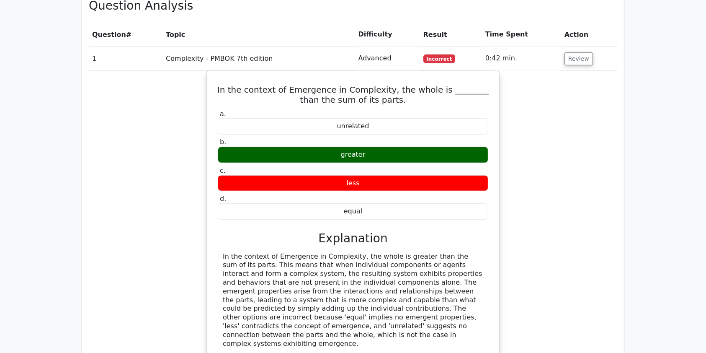
scroll to position [733, 0]
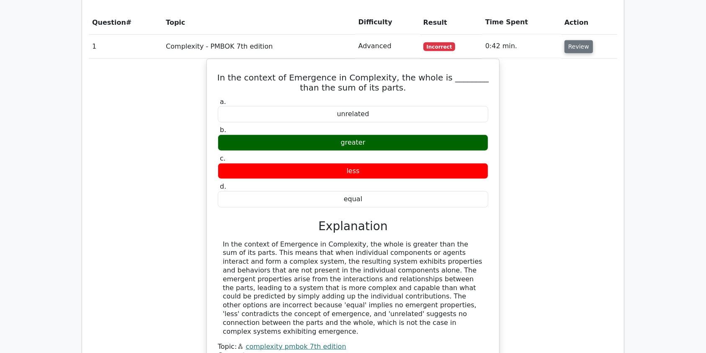
click at [581, 40] on button "Review" at bounding box center [578, 46] width 28 height 13
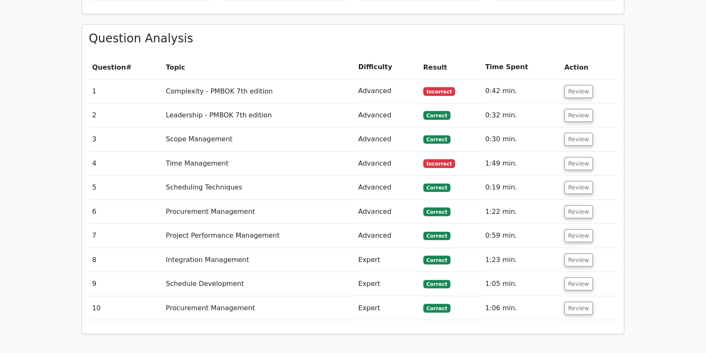
scroll to position [668, 0]
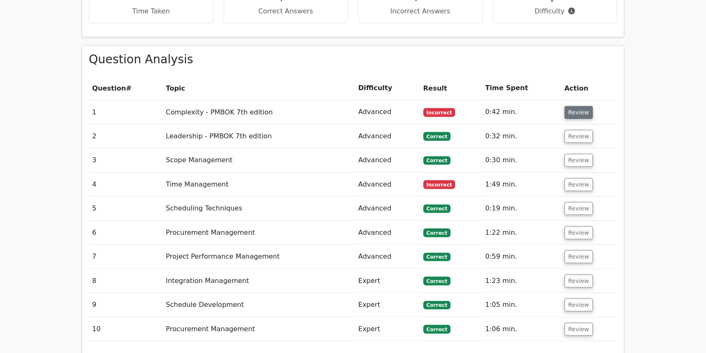
click at [575, 106] on button "Review" at bounding box center [578, 112] width 28 height 13
